Goal: Information Seeking & Learning: Learn about a topic

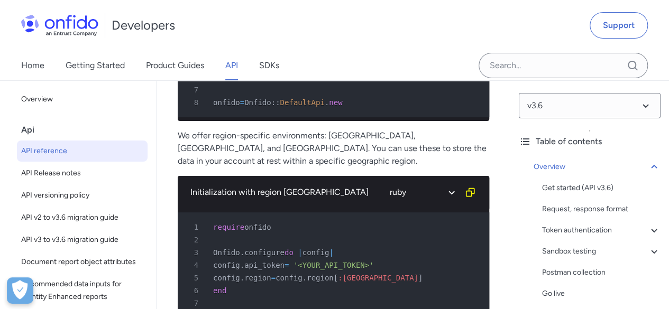
scroll to position [10032, 0]
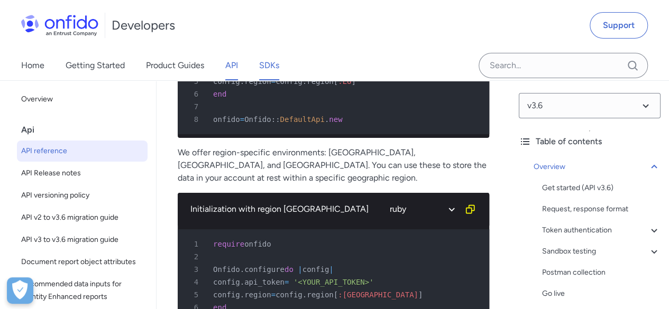
click at [263, 60] on link "SDKs" at bounding box center [269, 66] width 20 height 30
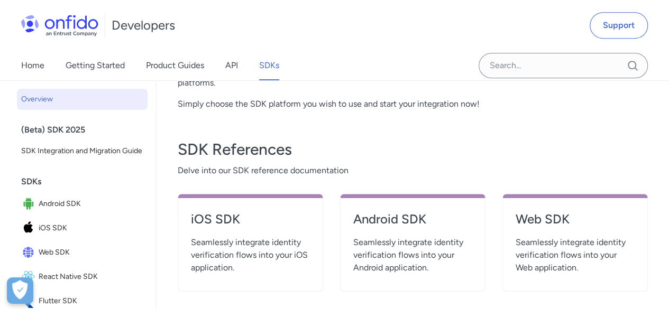
scroll to position [423, 0]
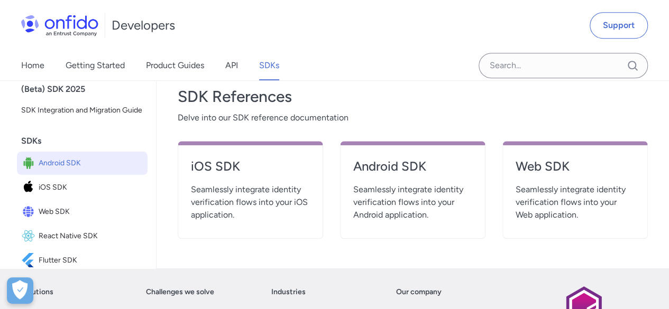
click at [86, 171] on span "Android SDK" at bounding box center [91, 163] width 105 height 15
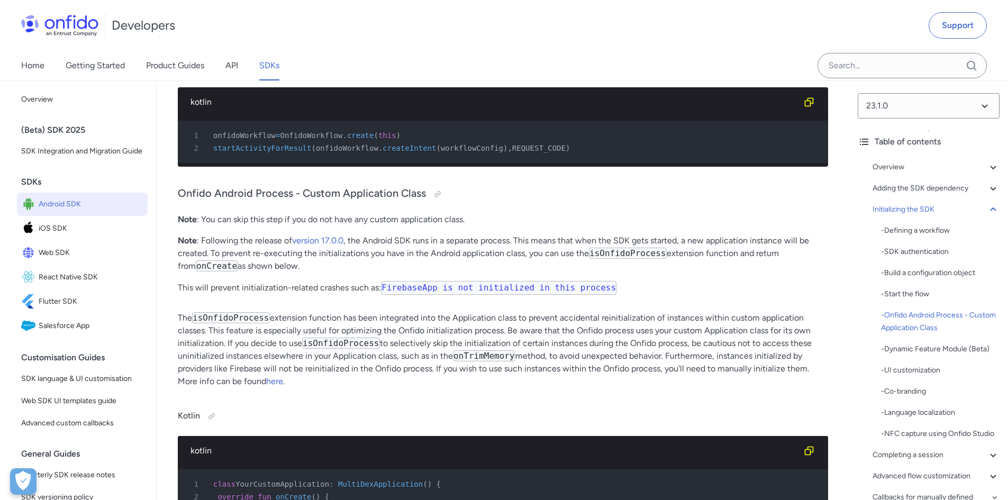
scroll to position [3235, 0]
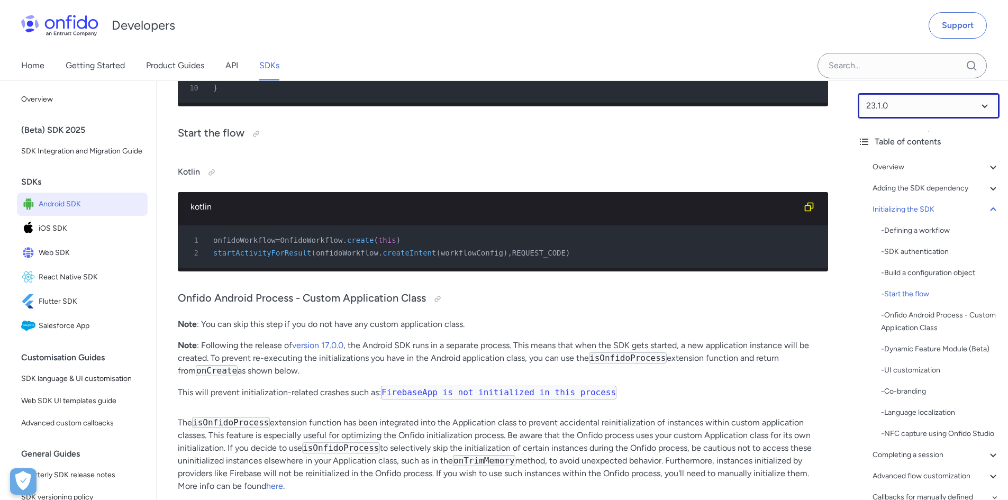
click at [669, 99] on select at bounding box center [929, 105] width 142 height 25
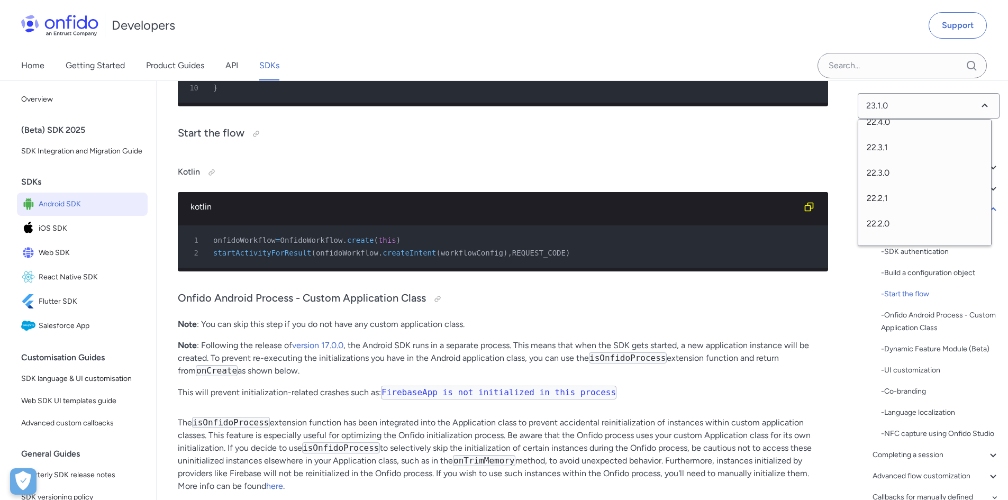
scroll to position [265, 0]
click at [669, 177] on span "22.2.1" at bounding box center [924, 174] width 133 height 25
select select "22.2.1"
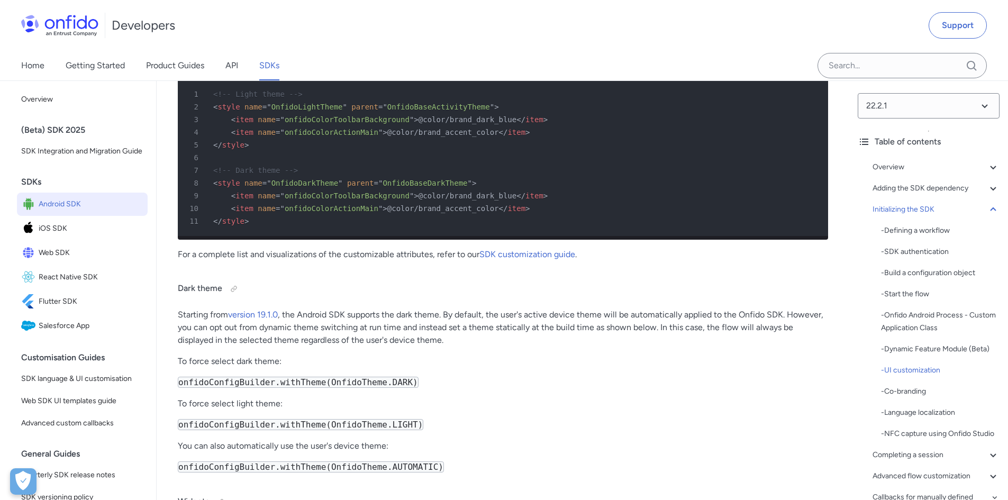
scroll to position [4814, 0]
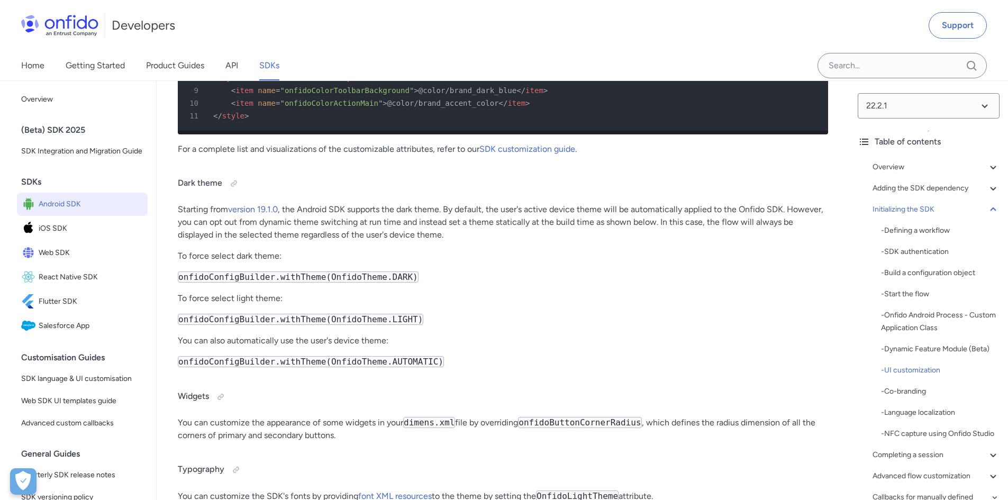
click at [897, 93] on div "22.2.1 Table of contents Overview - Environments and testing with the SDK - Goi…" at bounding box center [928, 290] width 159 height 420
click at [897, 98] on select at bounding box center [929, 105] width 142 height 25
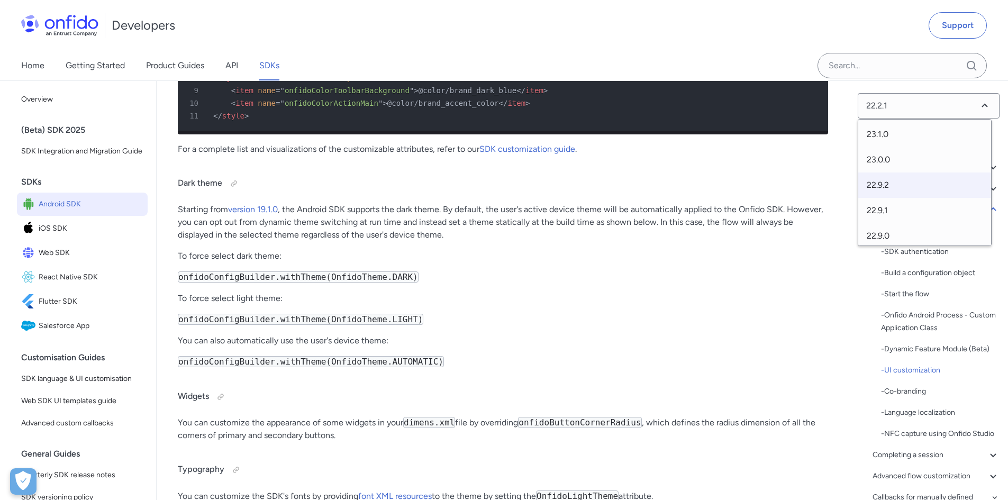
click at [905, 185] on span "22.9.2" at bounding box center [924, 184] width 133 height 25
select select "22.9.2"
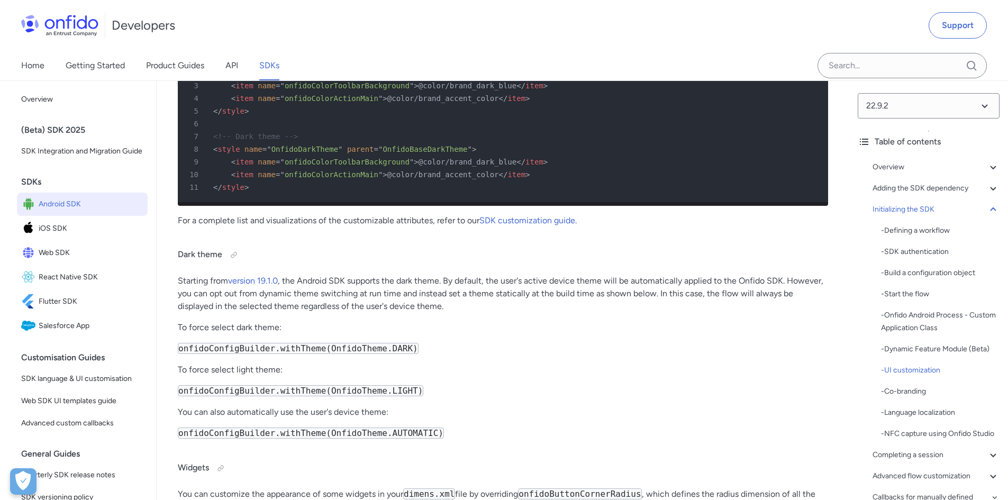
scroll to position [4769, 0]
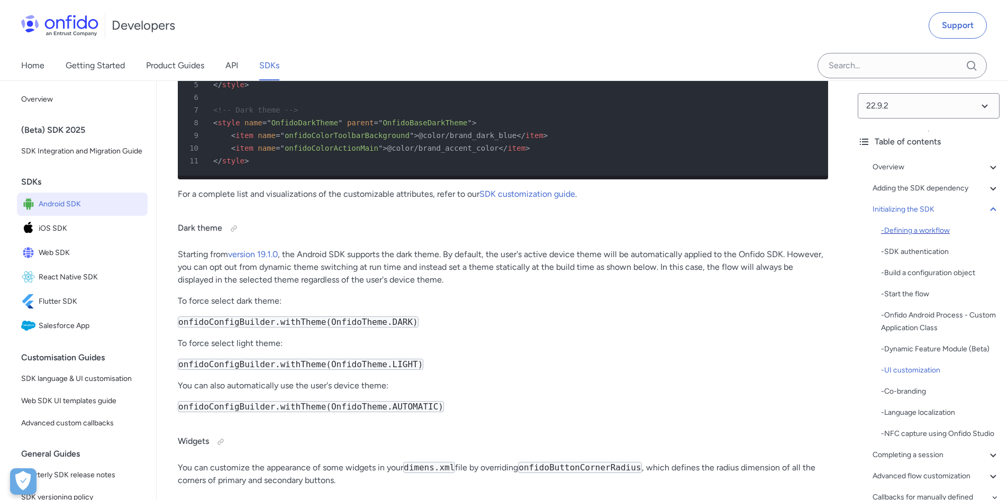
click at [924, 233] on div "- Defining a workflow" at bounding box center [940, 230] width 119 height 13
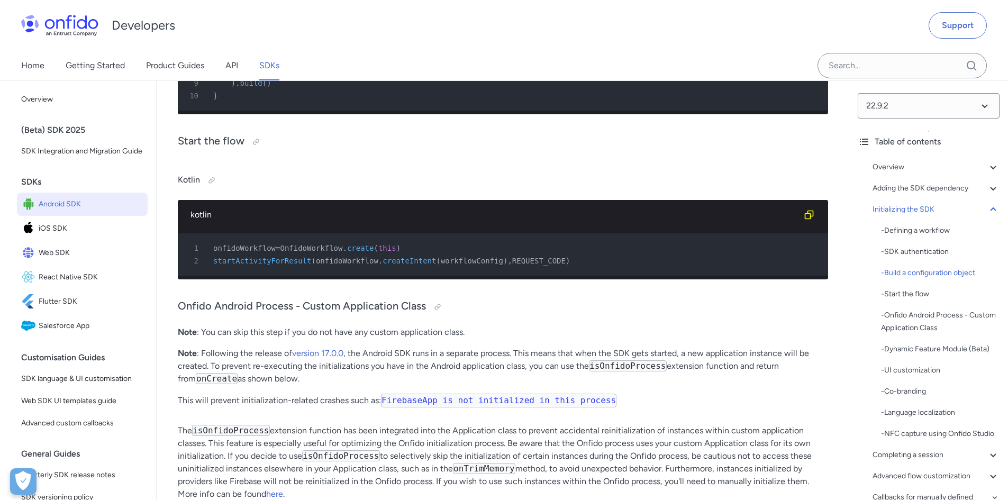
scroll to position [3342, 0]
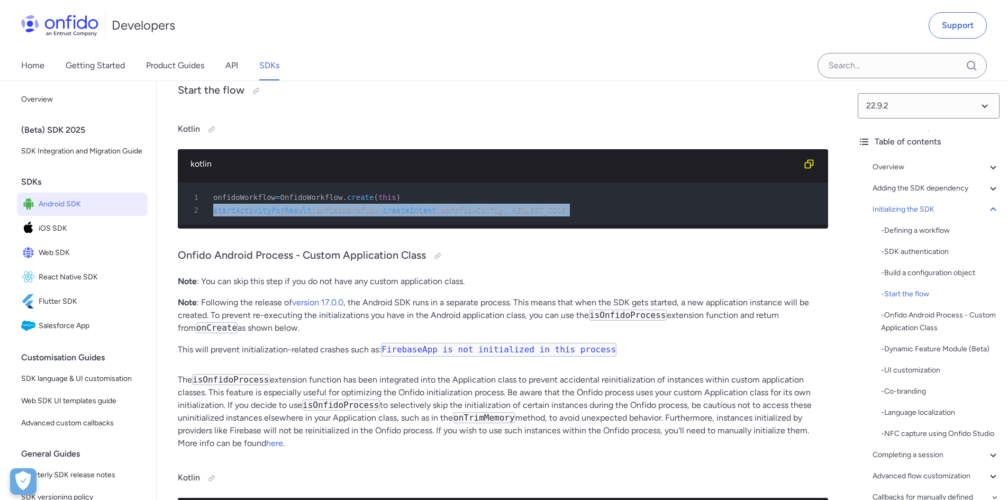
drag, startPoint x: 213, startPoint y: 257, endPoint x: 553, endPoint y: 255, distance: 340.2
click at [553, 216] on div "2 startActivityForResult ( onfidoWorkflow . createIntent ( workflowConfig ) , R…" at bounding box center [497, 210] width 631 height 13
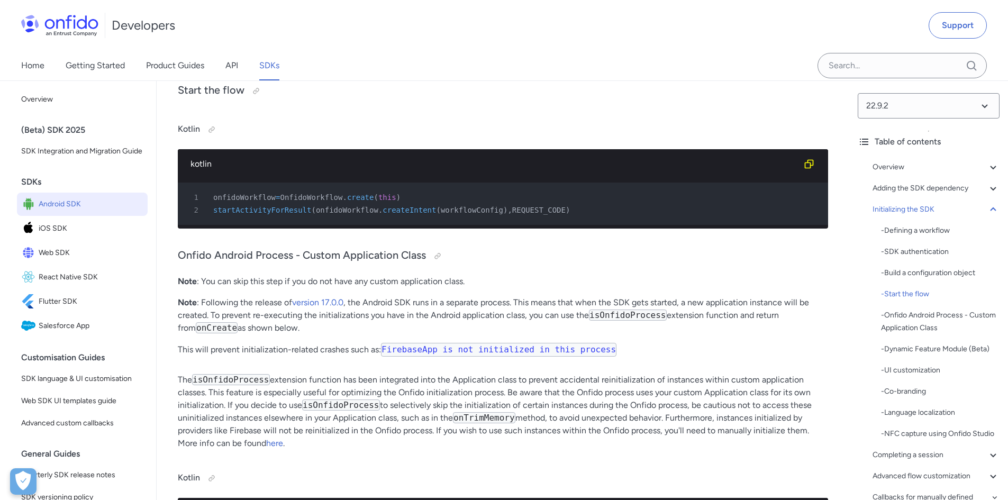
click at [402, 225] on pre "1 onfidoWorkflow = OnfidoWorkflow . create ( this ) 2 startActivityForResult ( …" at bounding box center [503, 204] width 650 height 42
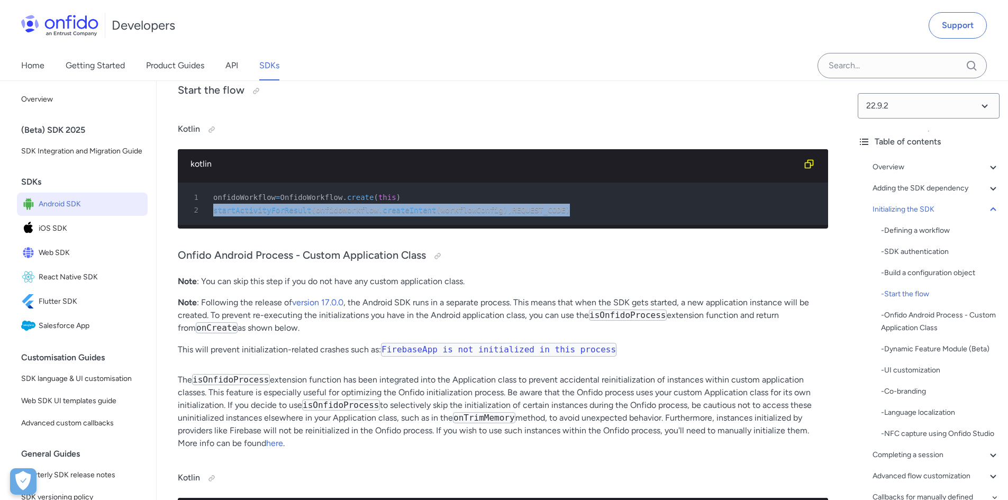
drag, startPoint x: 212, startPoint y: 257, endPoint x: 556, endPoint y: 258, distance: 343.9
click at [556, 216] on div "2 startActivityForResult ( onfidoWorkflow . createIntent ( workflowConfig ) , R…" at bounding box center [497, 210] width 631 height 13
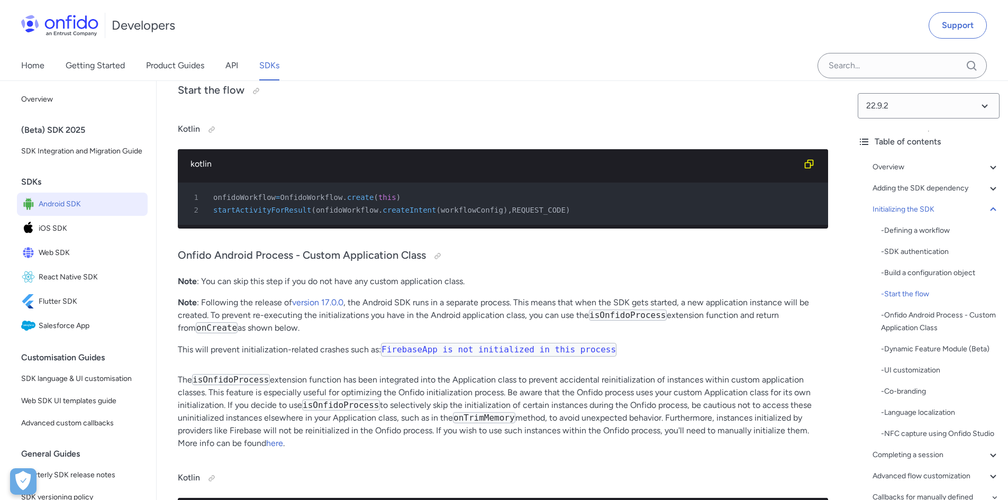
click at [421, 225] on pre "1 onfidoWorkflow = OnfidoWorkflow . create ( this ) 2 startActivityForResult ( …" at bounding box center [503, 204] width 650 height 42
click at [269, 214] on span "startActivityForResult" at bounding box center [262, 210] width 98 height 8
click at [276, 216] on div "2 startActivityForResult ( onfidoWorkflow . createIntent ( workflowConfig ) , R…" at bounding box center [497, 210] width 631 height 13
click at [214, 214] on span "startActivityForResult" at bounding box center [262, 210] width 98 height 8
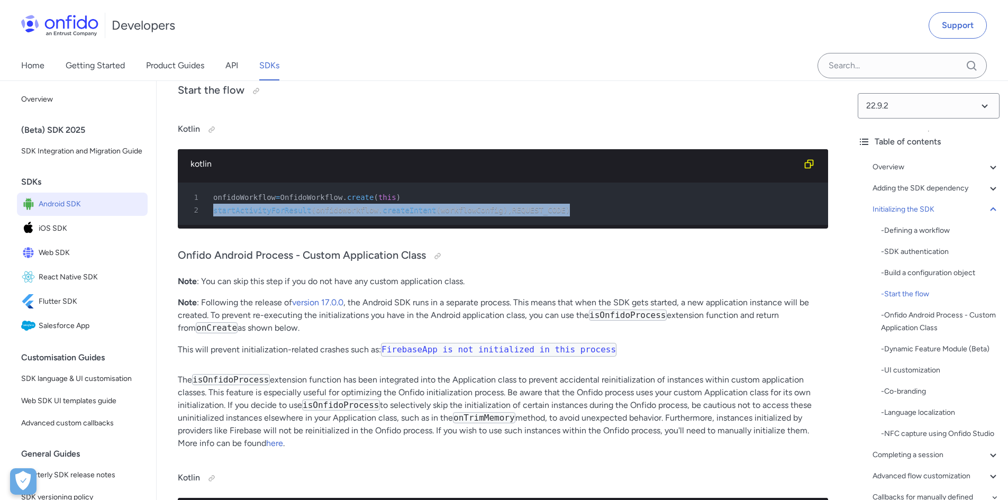
drag, startPoint x: 214, startPoint y: 255, endPoint x: 563, endPoint y: 258, distance: 349.7
click at [563, 216] on div "2 startActivityForResult ( onfidoWorkflow . createIntent ( workflowConfig ) , R…" at bounding box center [497, 210] width 631 height 13
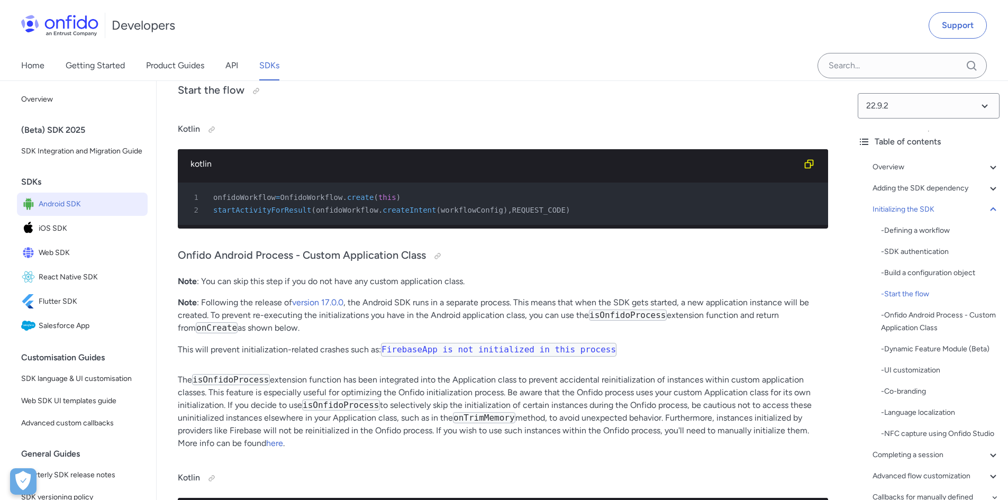
click at [535, 225] on pre "1 onfidoWorkflow = OnfidoWorkflow . create ( this ) 2 startActivityForResult ( …" at bounding box center [503, 204] width 650 height 42
click at [229, 202] on span "onfidoWorkflow" at bounding box center [244, 197] width 62 height 8
click at [332, 225] on pre "1 onfidoWorkflow = OnfidoWorkflow . create ( this ) 2 startActivityForResult ( …" at bounding box center [503, 204] width 650 height 42
drag, startPoint x: 390, startPoint y: 242, endPoint x: 216, endPoint y: 240, distance: 173.5
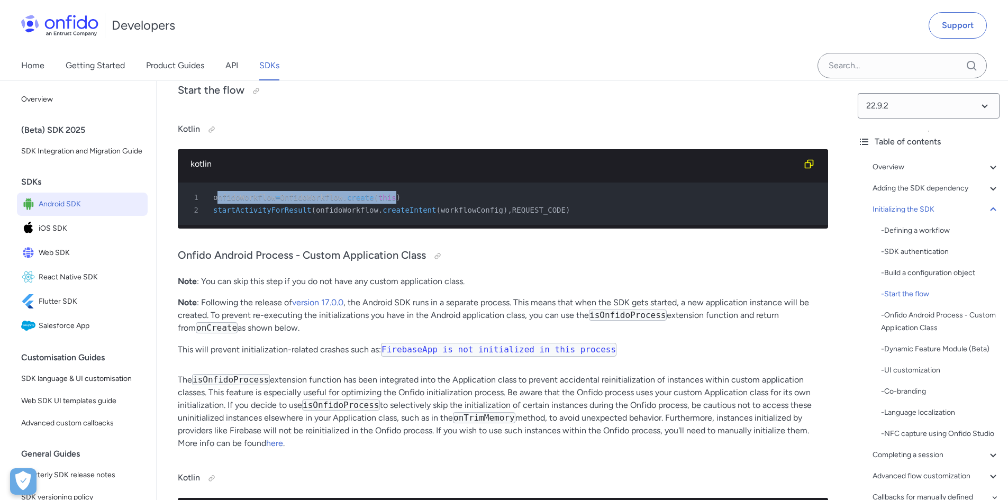
click at [216, 204] on div "1 onfidoWorkflow = OnfidoWorkflow . create ( this )" at bounding box center [497, 197] width 631 height 13
click at [334, 179] on div "kotlin" at bounding box center [503, 164] width 650 height 30
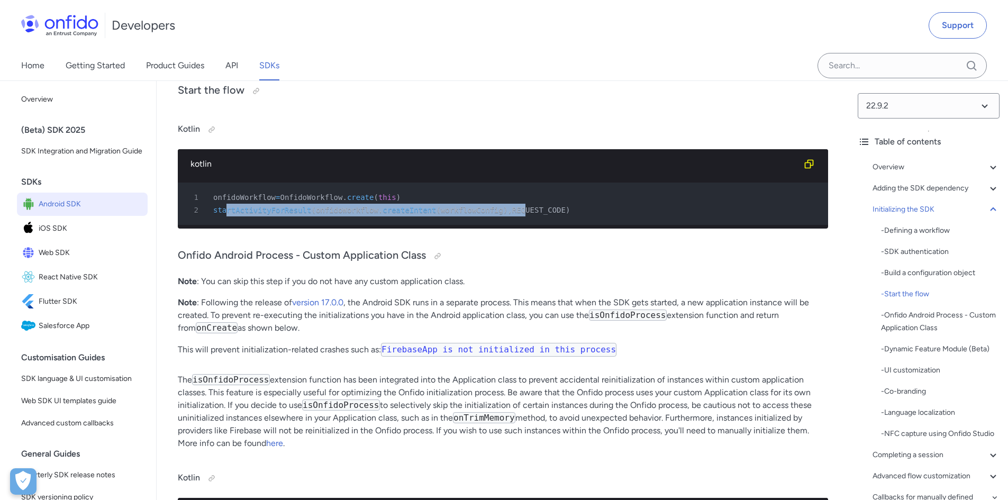
drag, startPoint x: 224, startPoint y: 257, endPoint x: 498, endPoint y: 258, distance: 274.0
click at [498, 216] on div "2 startActivityForResult ( onfidoWorkflow . createIntent ( workflowConfig ) , R…" at bounding box center [497, 210] width 631 height 13
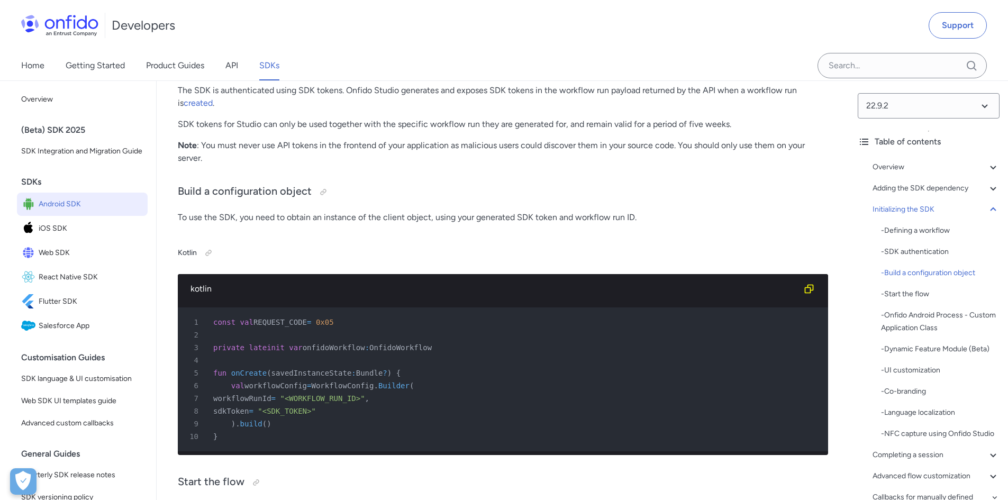
scroll to position [2760, 0]
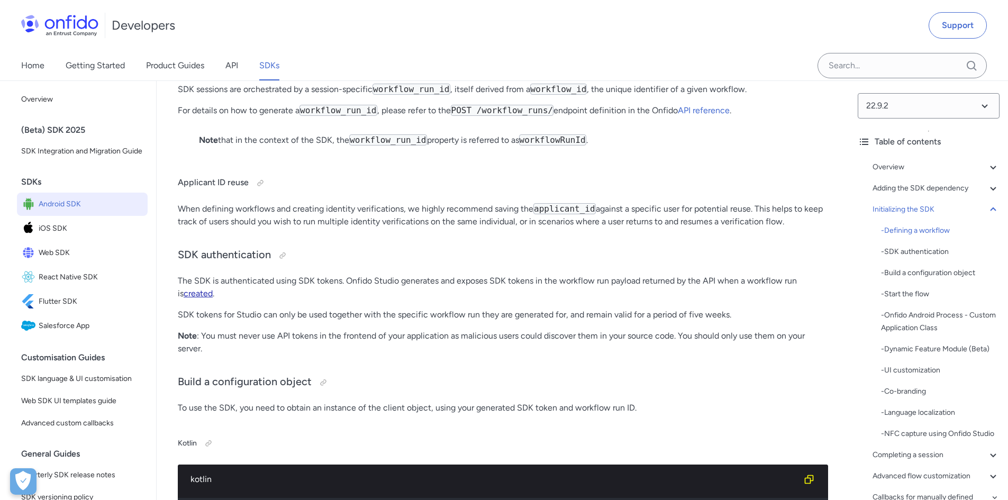
click at [199, 298] on link "created" at bounding box center [198, 293] width 29 height 10
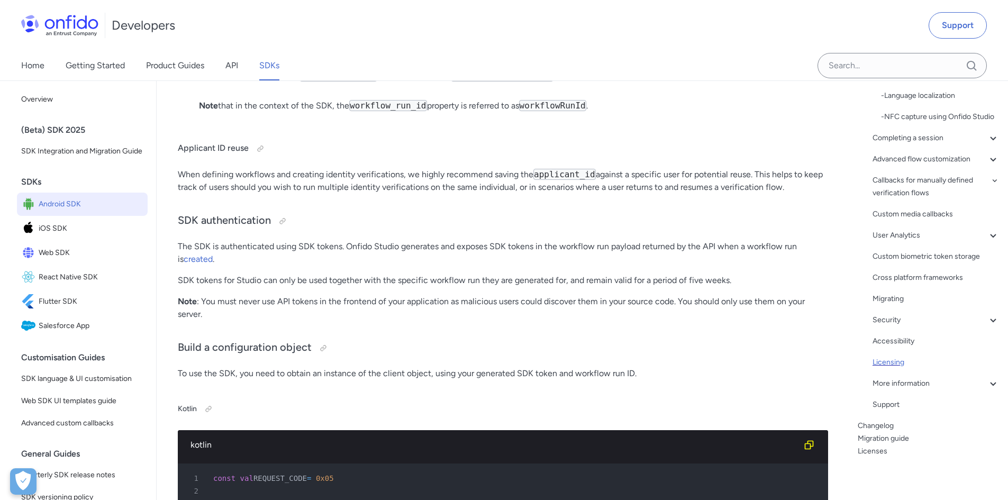
scroll to position [2812, 0]
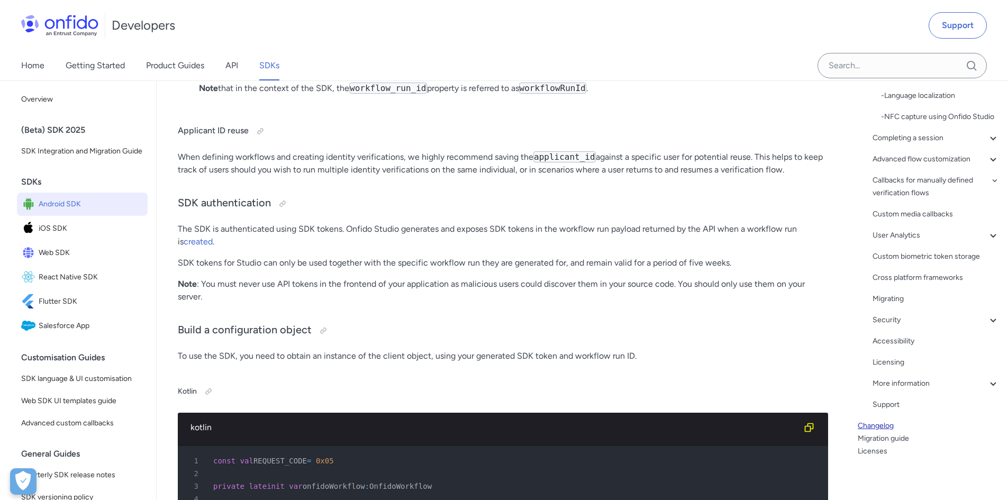
click at [900, 429] on link "Changelog" at bounding box center [929, 426] width 142 height 13
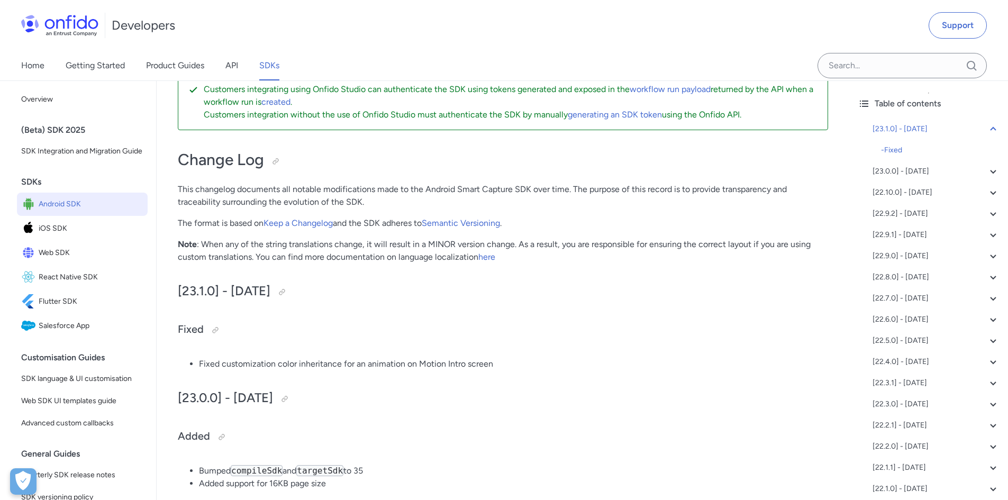
scroll to position [53, 0]
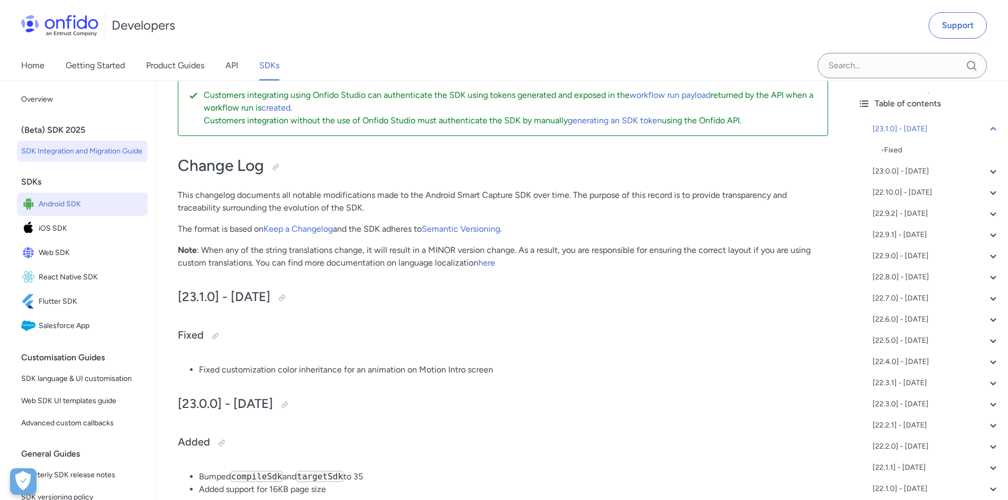
click at [97, 158] on span "SDK Integration and Migration Guide" at bounding box center [82, 151] width 122 height 13
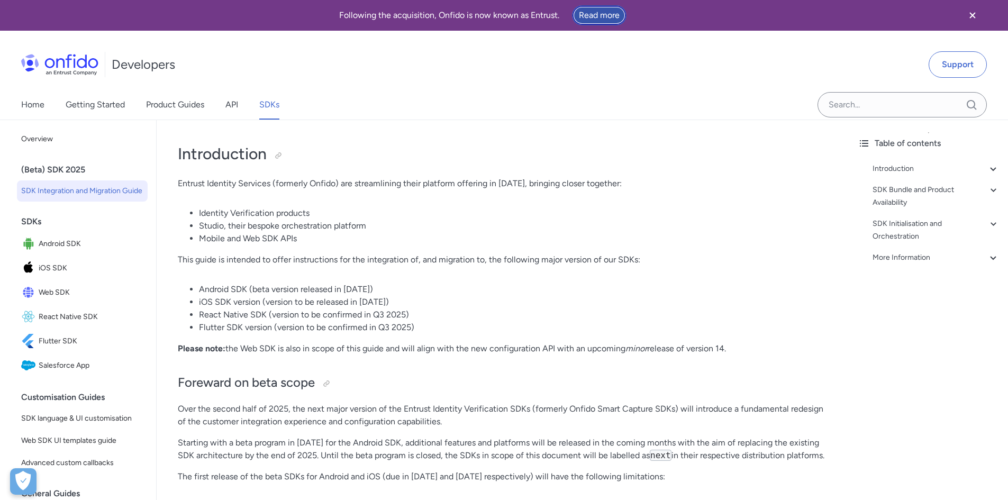
click at [595, 19] on link "Read more" at bounding box center [599, 15] width 54 height 20
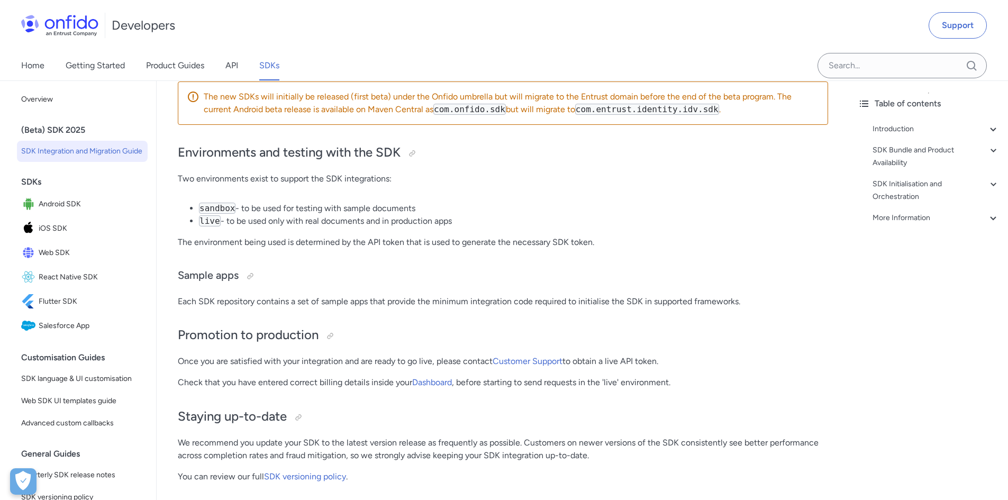
scroll to position [846, 0]
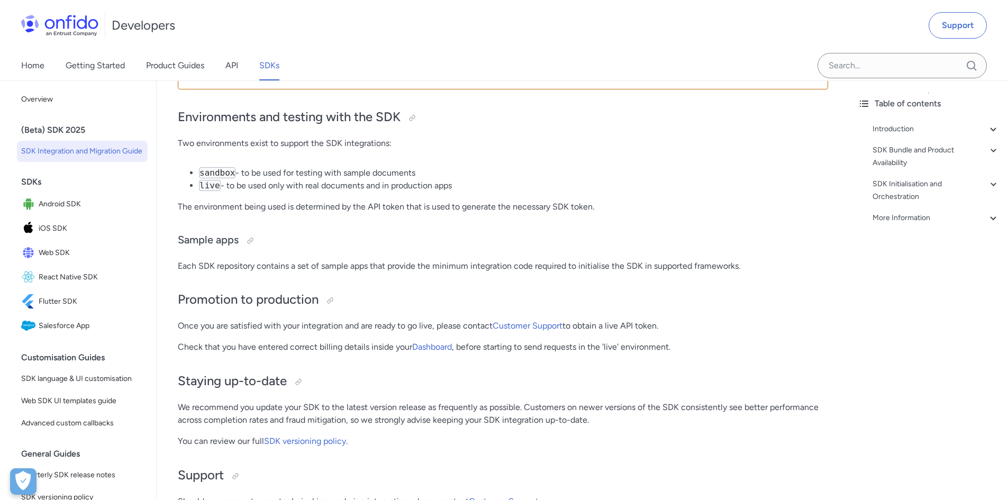
click at [357, 35] on div "Developers Support" at bounding box center [504, 25] width 1008 height 51
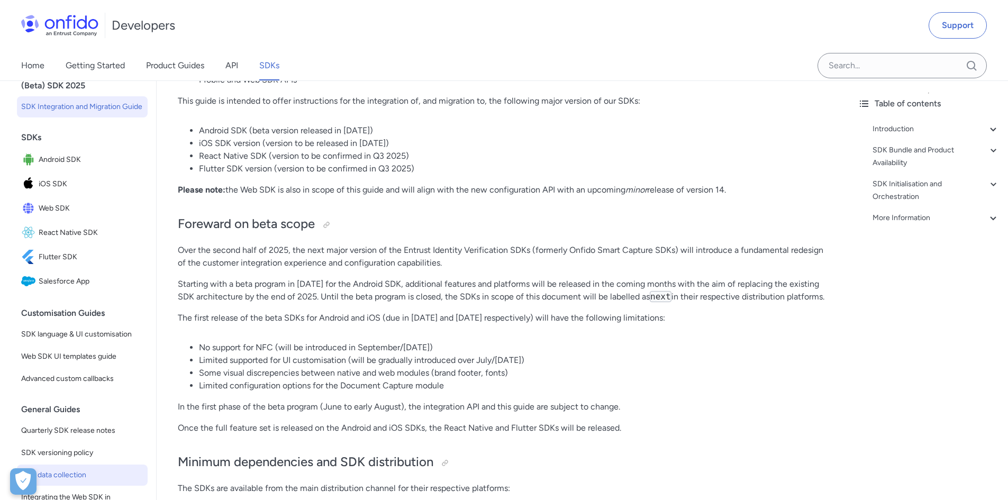
scroll to position [0, 0]
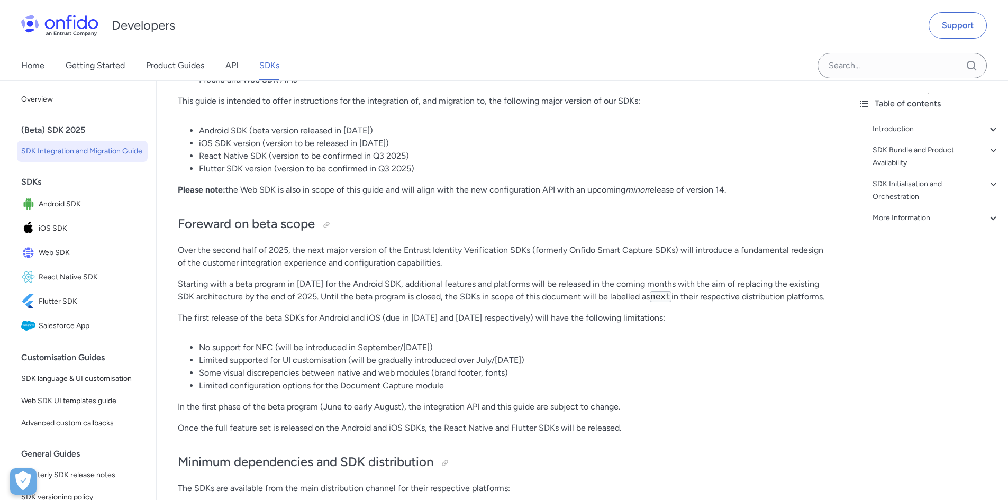
click at [272, 67] on link "SDKs" at bounding box center [269, 66] width 20 height 30
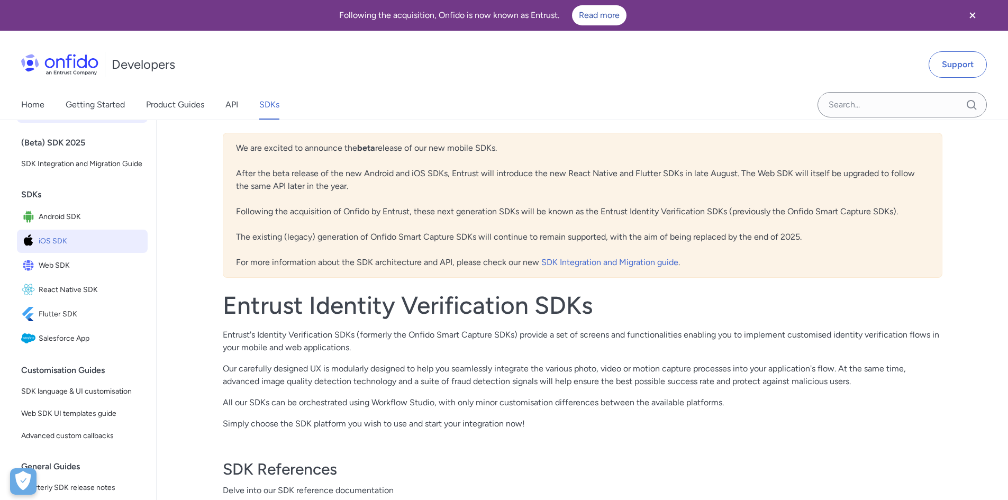
scroll to position [53, 0]
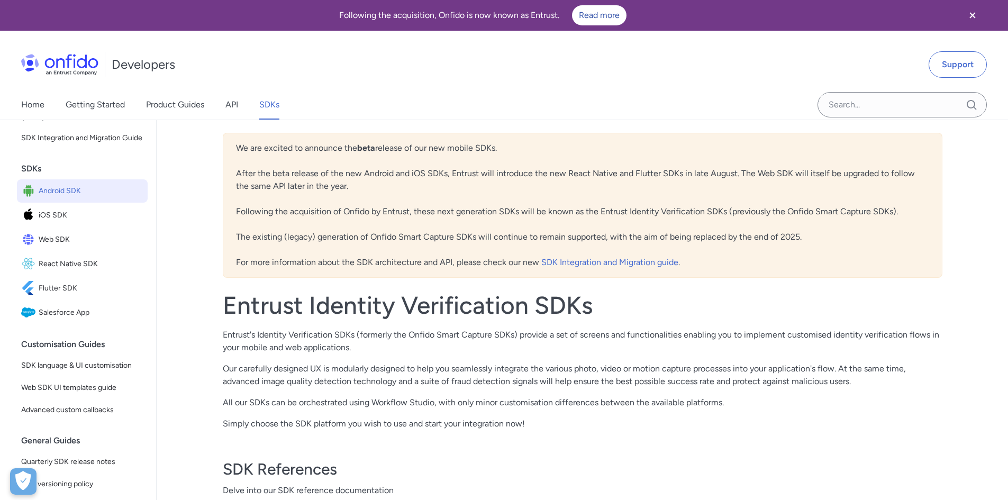
click at [76, 198] on span "Android SDK" at bounding box center [91, 191] width 105 height 15
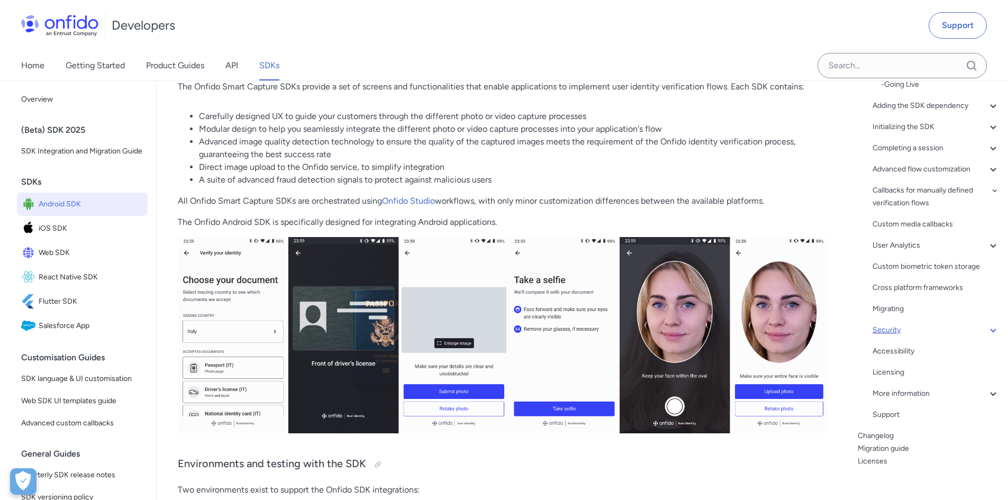
scroll to position [148, 0]
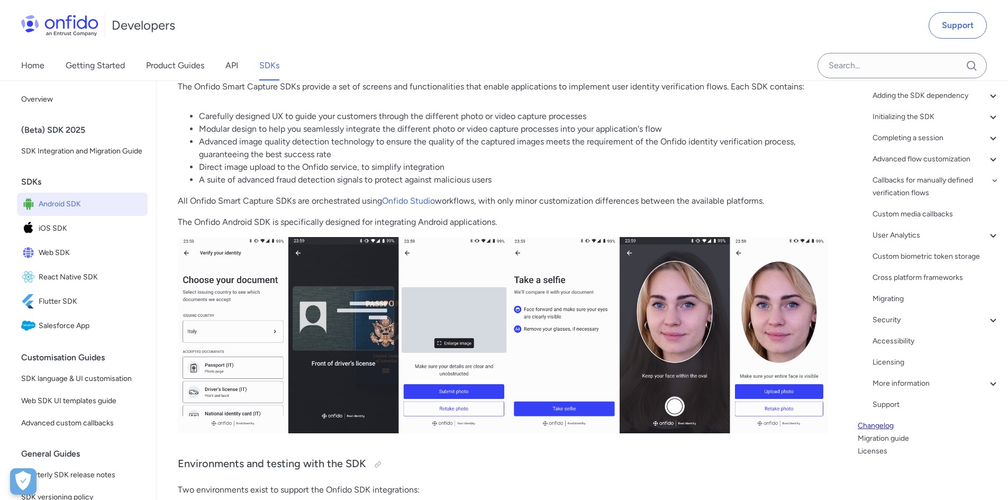
click at [888, 421] on link "Changelog" at bounding box center [929, 426] width 142 height 13
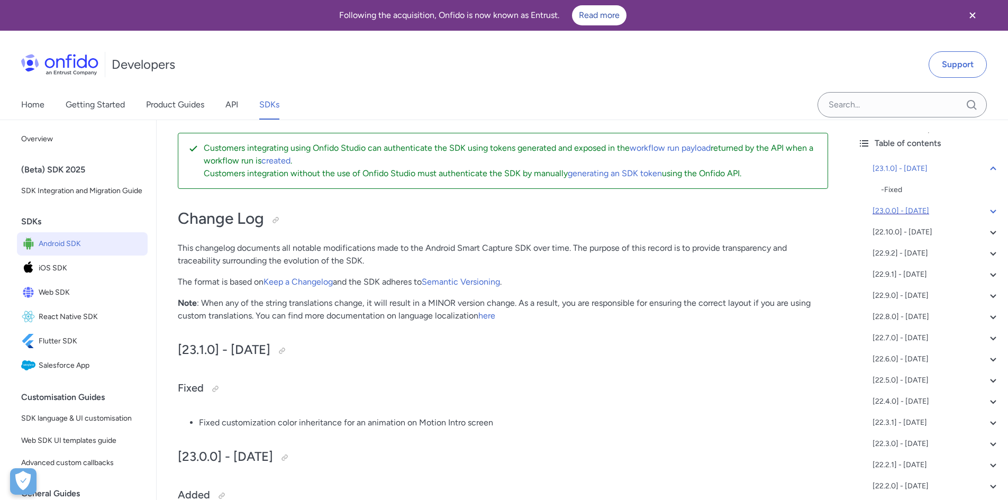
click at [900, 212] on div "[23.0.0] - [DATE]" at bounding box center [935, 211] width 127 height 13
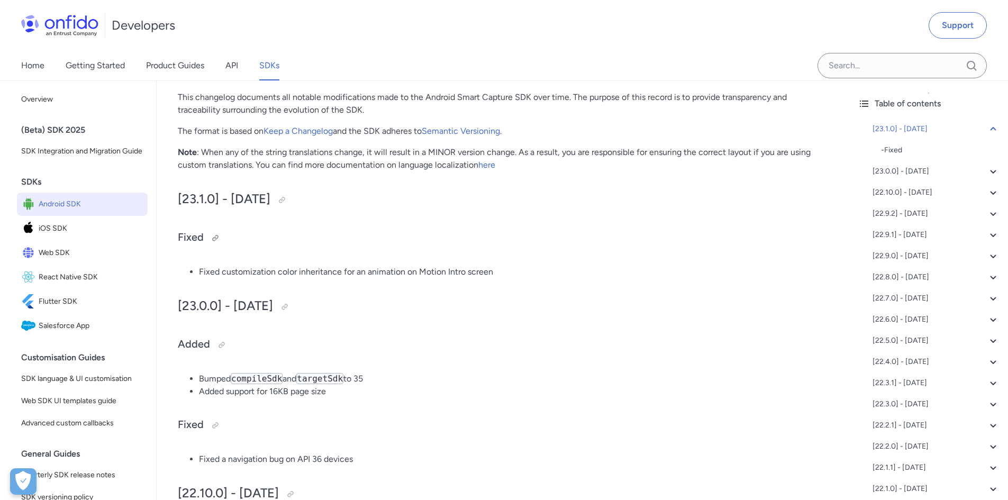
scroll to position [175, 0]
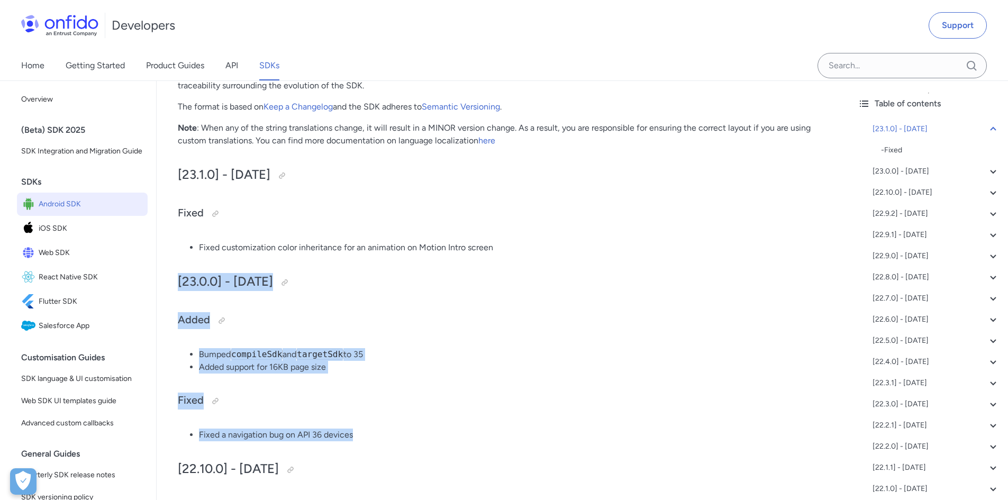
drag, startPoint x: 177, startPoint y: 280, endPoint x: 379, endPoint y: 432, distance: 252.0
drag, startPoint x: 181, startPoint y: 280, endPoint x: 401, endPoint y: 417, distance: 258.8
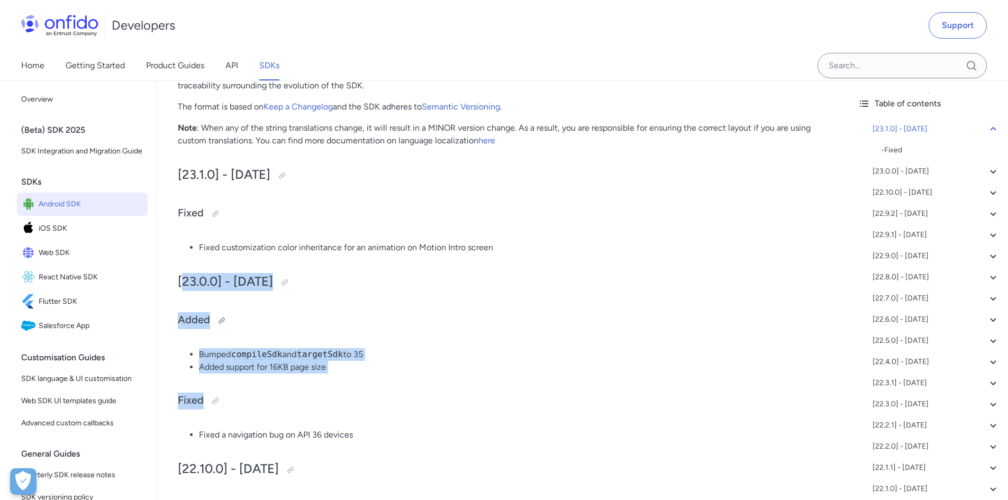
click at [382, 322] on h3 "Added" at bounding box center [503, 320] width 650 height 17
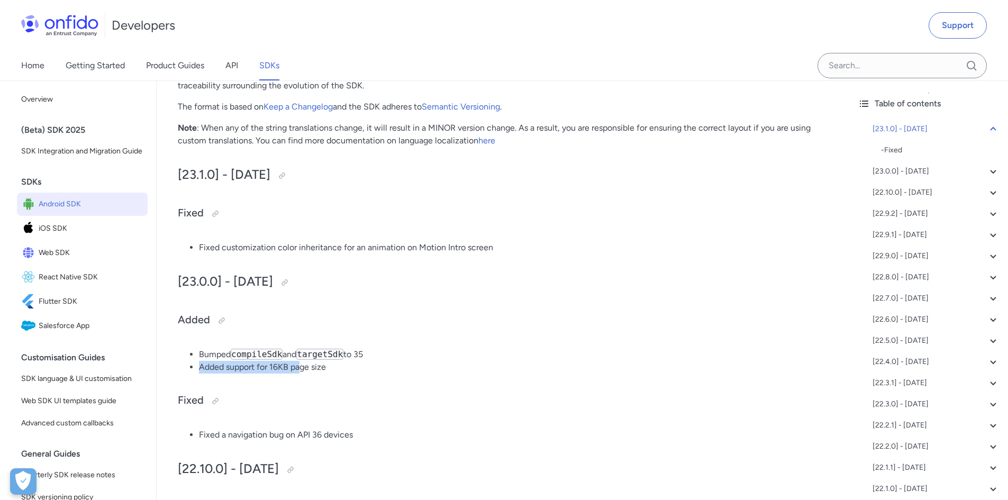
drag, startPoint x: 198, startPoint y: 367, endPoint x: 311, endPoint y: 369, distance: 113.2
click at [307, 368] on ul "Bumped compileSdk and targetSdk to 35 Added support for 16KB page size" at bounding box center [503, 360] width 650 height 25
drag, startPoint x: 356, startPoint y: 368, endPoint x: 368, endPoint y: 367, distance: 12.3
click at [356, 368] on li "Added support for 16KB page size" at bounding box center [513, 367] width 629 height 13
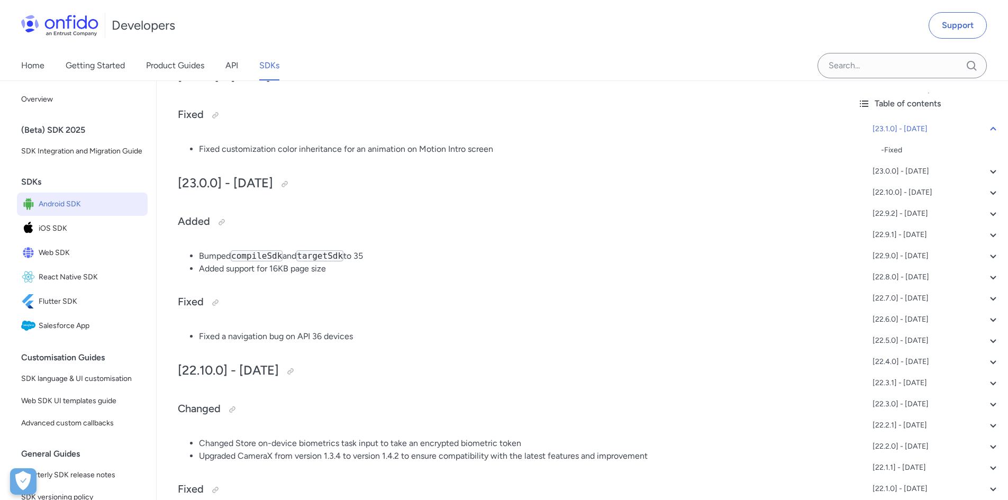
scroll to position [281, 0]
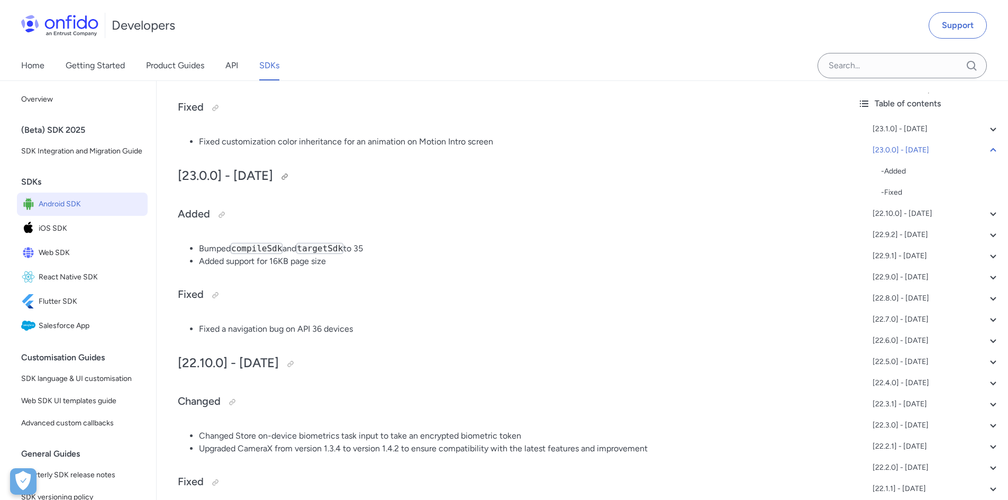
click at [342, 169] on h2 "[23.0.0] - [DATE]" at bounding box center [503, 176] width 650 height 18
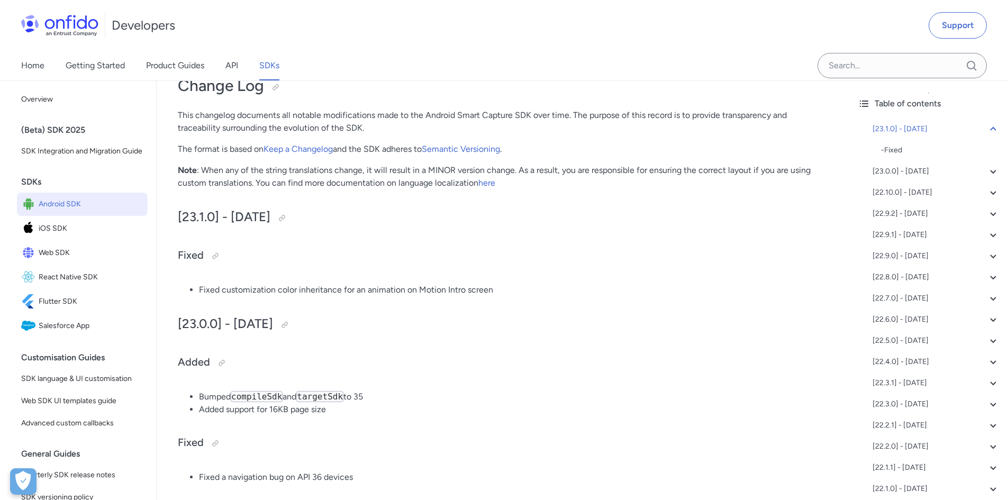
scroll to position [159, 0]
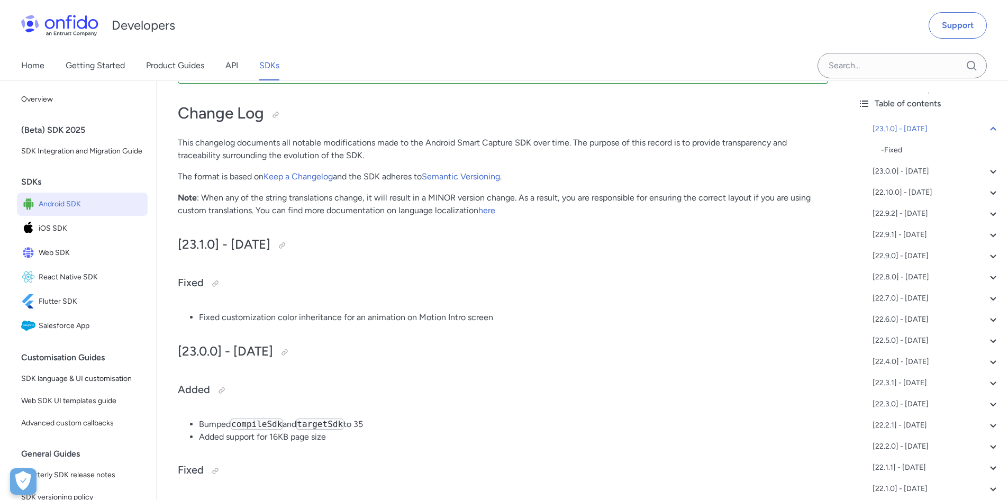
scroll to position [106, 0]
click at [60, 158] on span "SDK Integration and Migration Guide" at bounding box center [82, 151] width 122 height 13
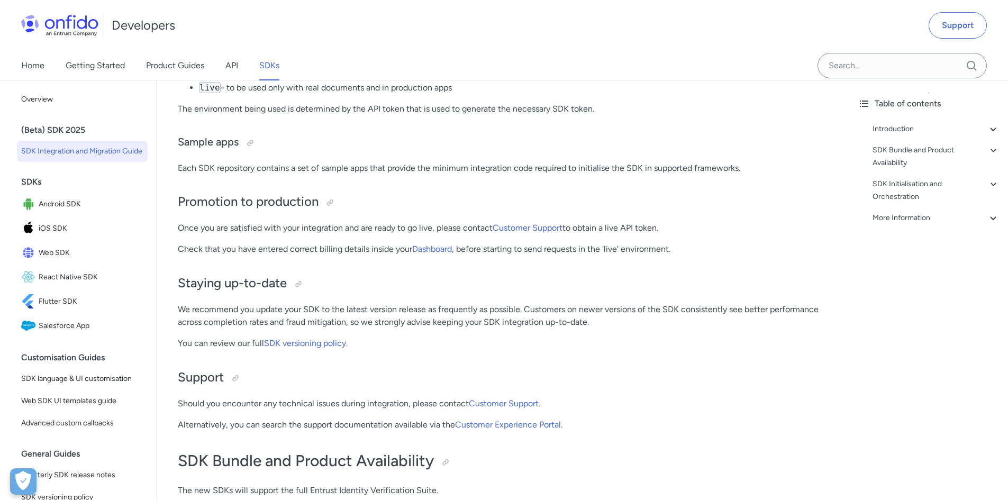
scroll to position [952, 0]
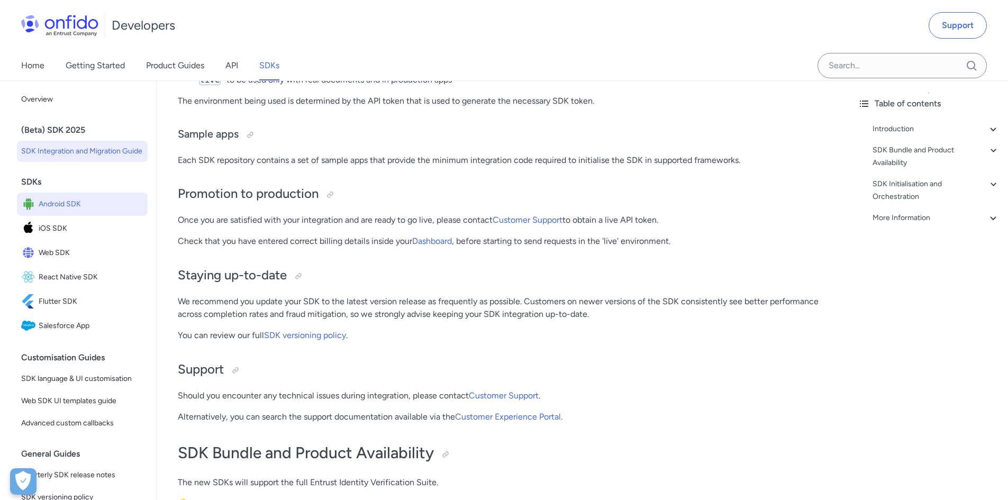
click at [92, 212] on span "Android SDK" at bounding box center [91, 204] width 105 height 15
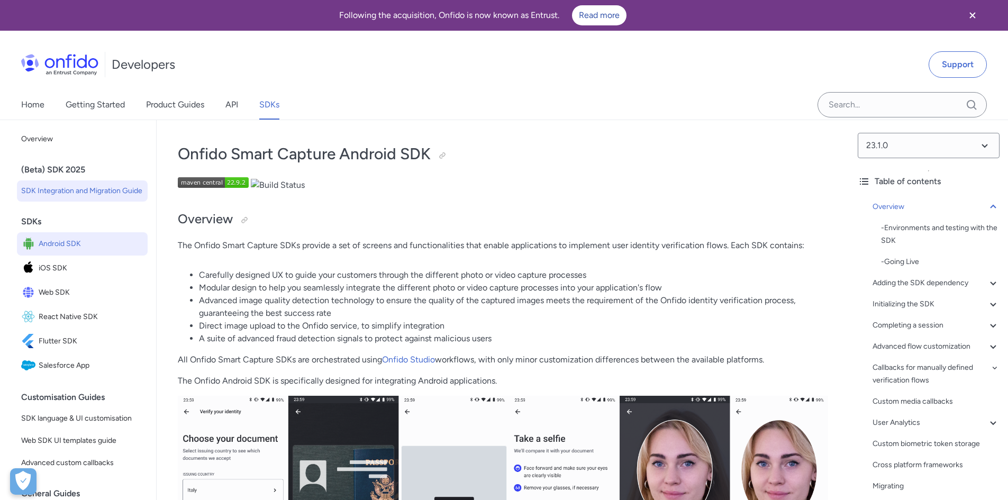
click at [58, 195] on span "SDK Integration and Migration Guide" at bounding box center [82, 191] width 122 height 13
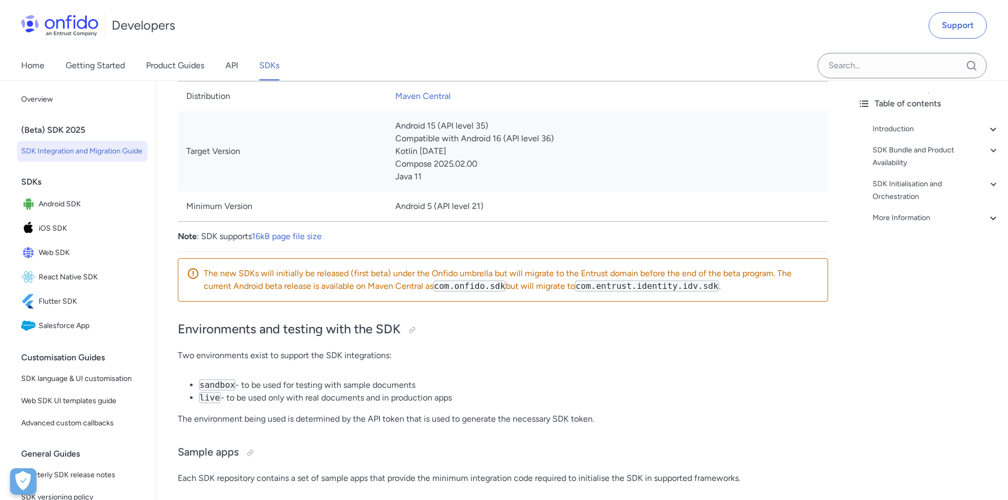
scroll to position [635, 0]
